Goal: Information Seeking & Learning: Stay updated

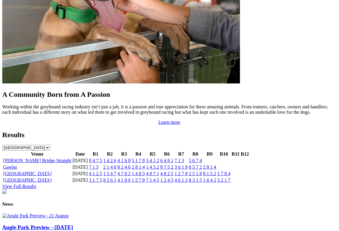
scroll to position [539, 0]
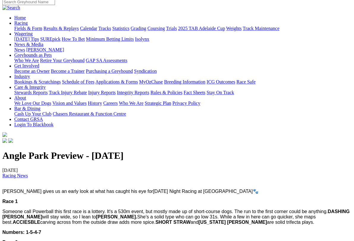
scroll to position [49, 0]
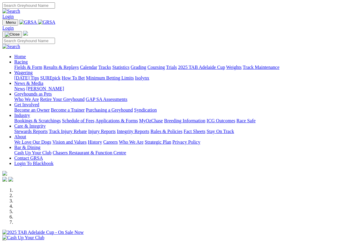
scroll to position [574, 0]
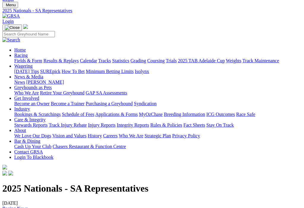
scroll to position [12, 0]
